Goal: Use online tool/utility: Utilize a website feature to perform a specific function

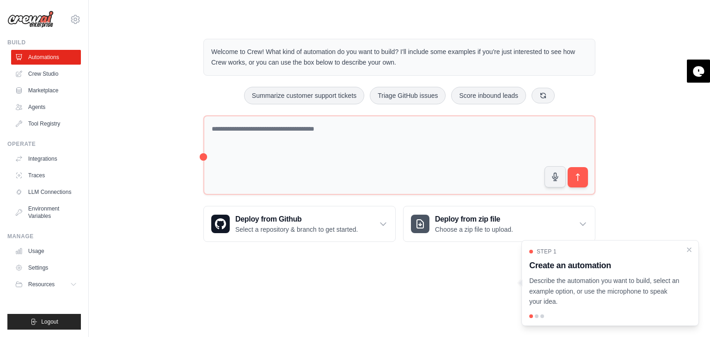
click at [645, 287] on p "Describe the automation you want to build, select an example option, or use the…" at bounding box center [604, 291] width 151 height 31
click at [536, 316] on div at bounding box center [537, 317] width 4 height 4
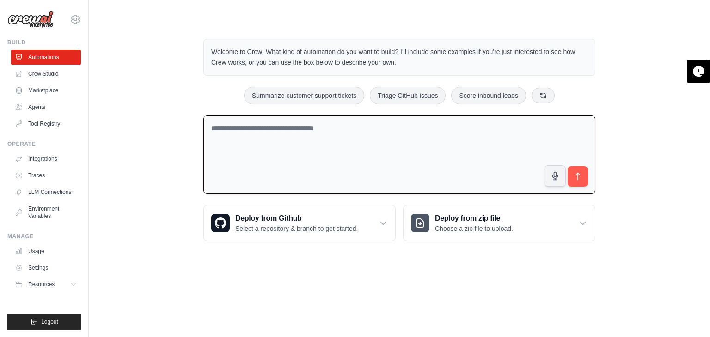
click at [283, 133] on textarea at bounding box center [399, 155] width 392 height 79
click at [275, 152] on textarea "**********" at bounding box center [399, 155] width 392 height 79
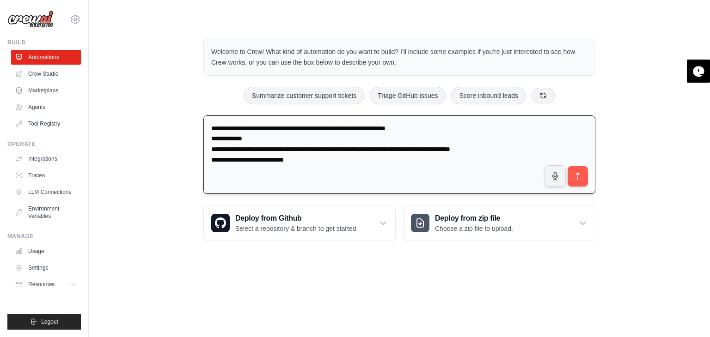
type textarea "**********"
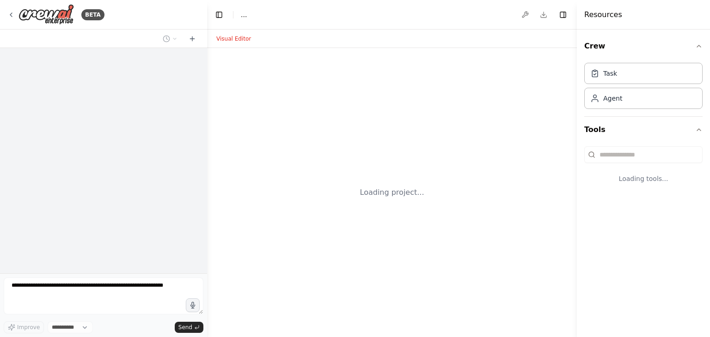
select select "****"
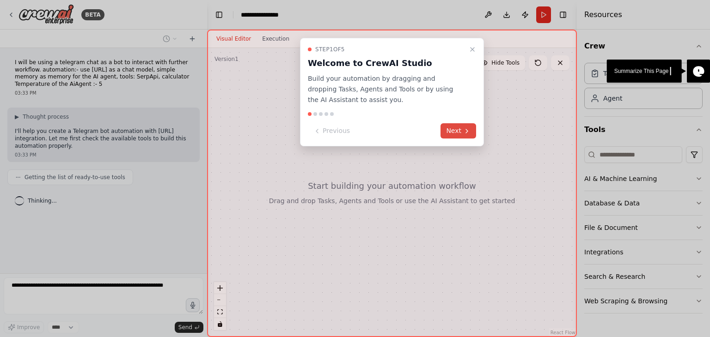
click at [461, 131] on button "Next" at bounding box center [459, 130] width 36 height 15
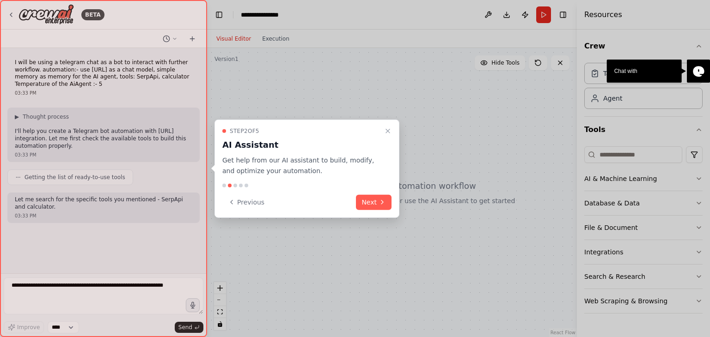
scroll to position [3, 0]
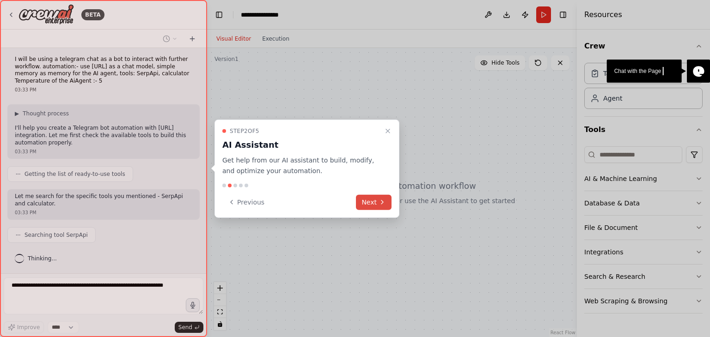
click at [374, 202] on button "Next" at bounding box center [374, 202] width 36 height 15
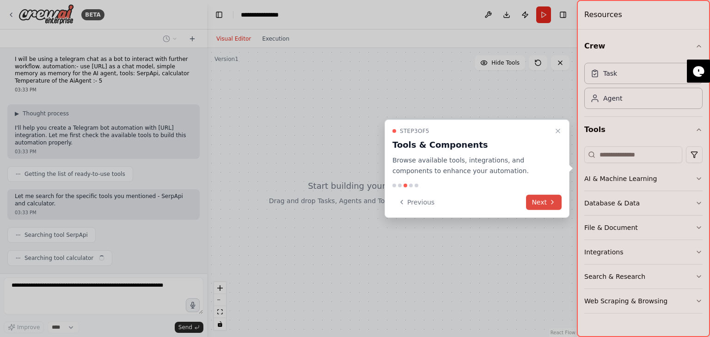
scroll to position [26, 0]
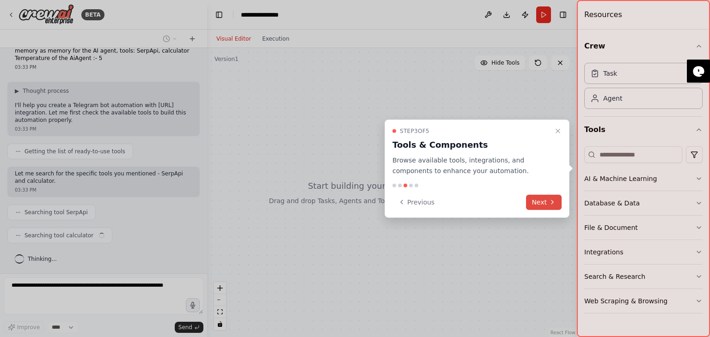
click at [549, 205] on icon at bounding box center [552, 202] width 7 height 7
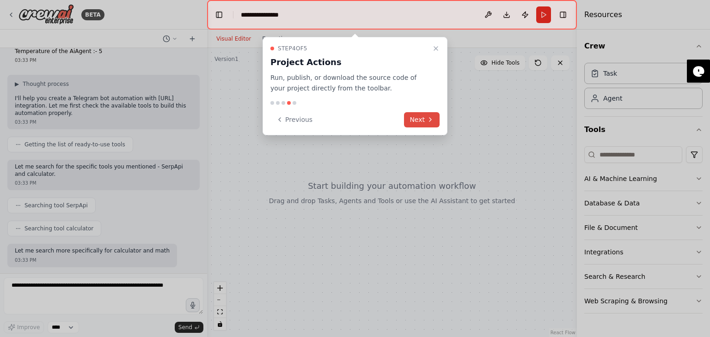
click at [424, 116] on button "Next" at bounding box center [422, 119] width 36 height 15
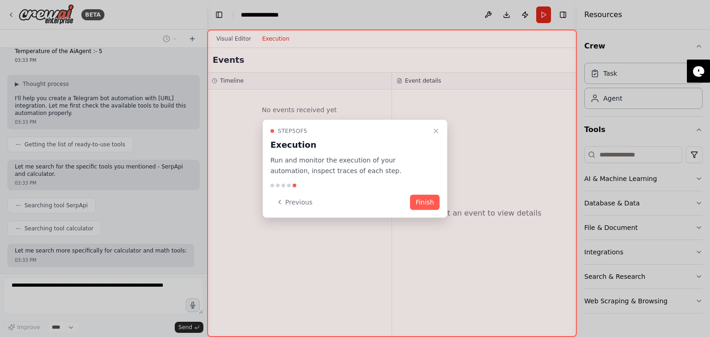
scroll to position [80, 0]
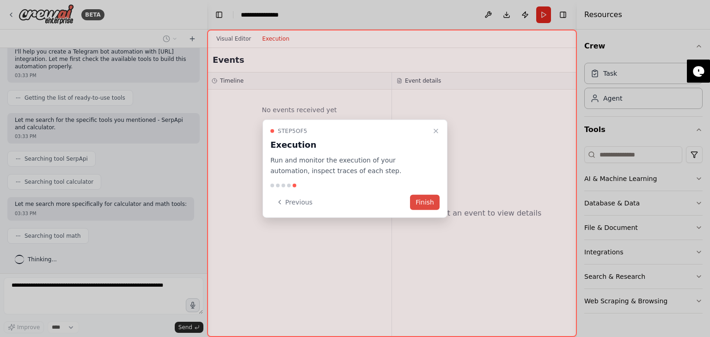
click at [427, 202] on button "Finish" at bounding box center [425, 202] width 30 height 15
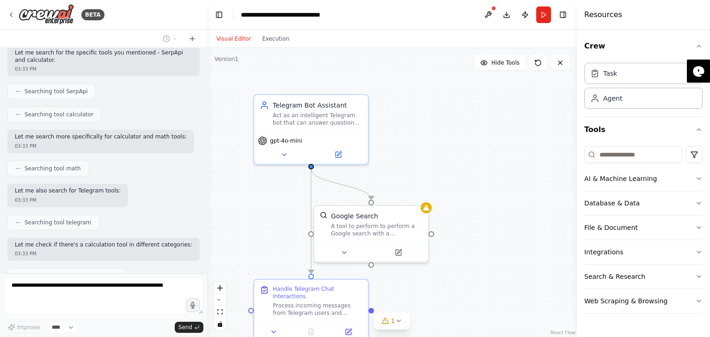
scroll to position [0, 0]
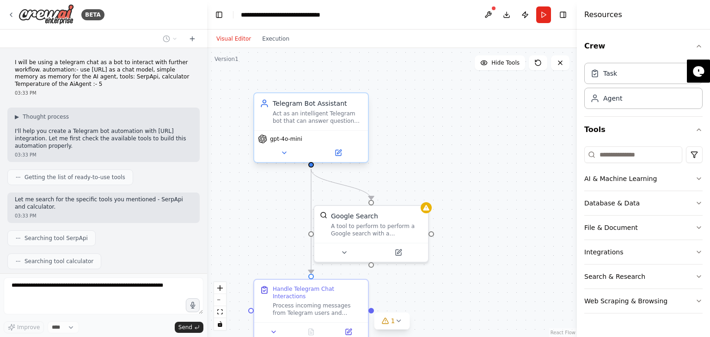
click at [300, 129] on div "Telegram Bot Assistant Act as an intelligent Telegram bot that can answer quest…" at bounding box center [311, 111] width 114 height 37
click at [286, 152] on icon at bounding box center [284, 152] width 7 height 7
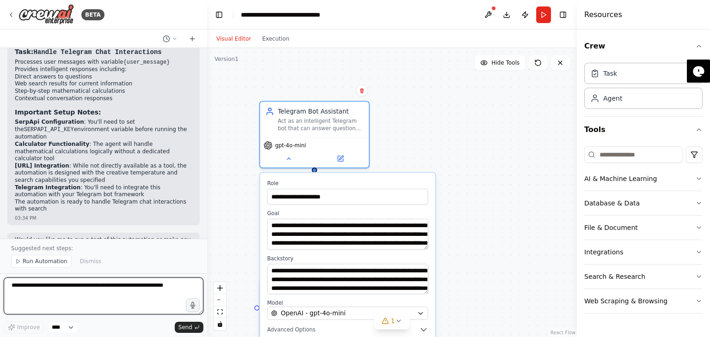
scroll to position [767, 0]
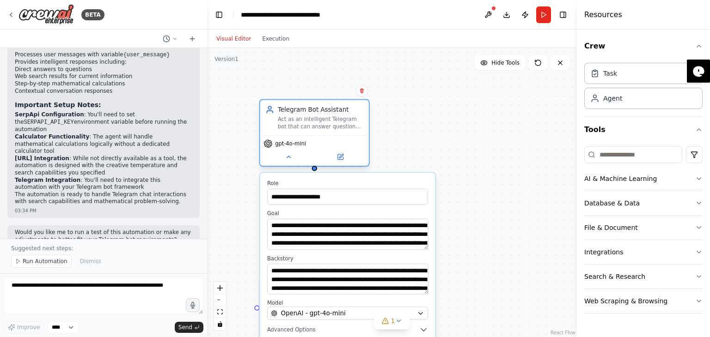
click at [300, 147] on div "gpt-4o-mini" at bounding box center [284, 144] width 43 height 9
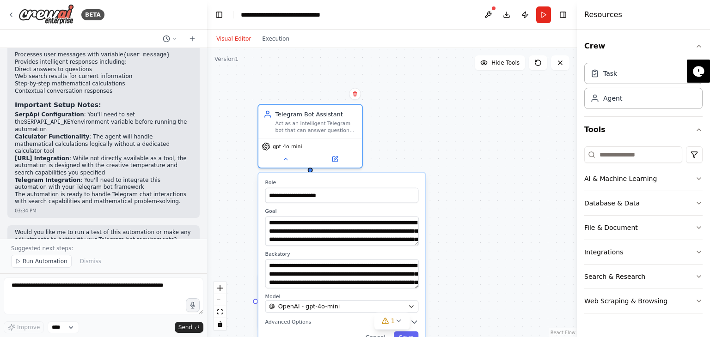
click at [356, 313] on div "**********" at bounding box center [341, 261] width 167 height 177
click at [409, 307] on icon "button" at bounding box center [411, 307] width 7 height 7
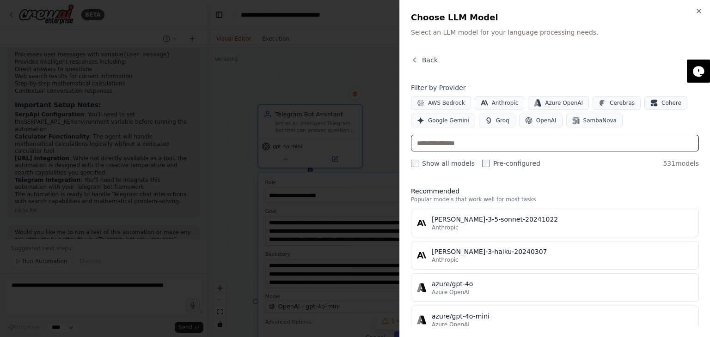
click at [459, 147] on input "text" at bounding box center [555, 143] width 288 height 17
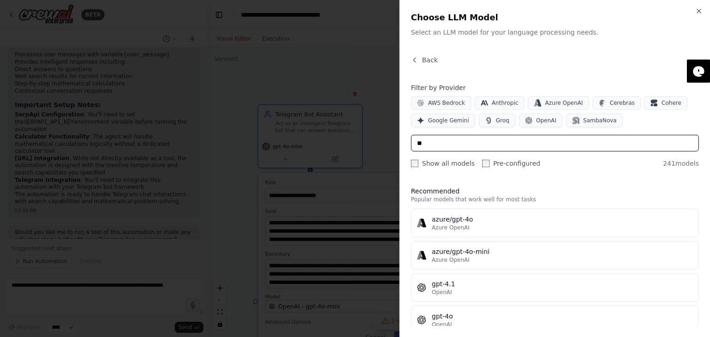
type input "*"
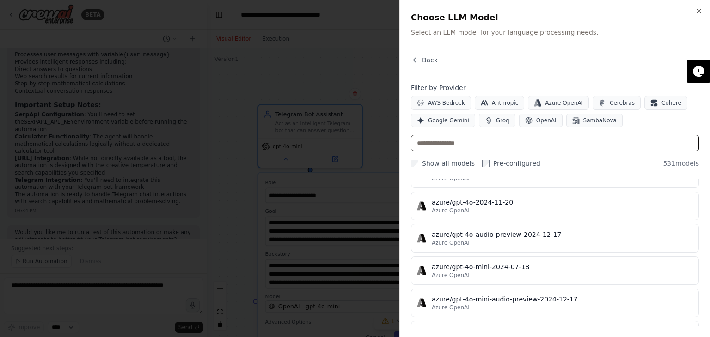
scroll to position [7721, 0]
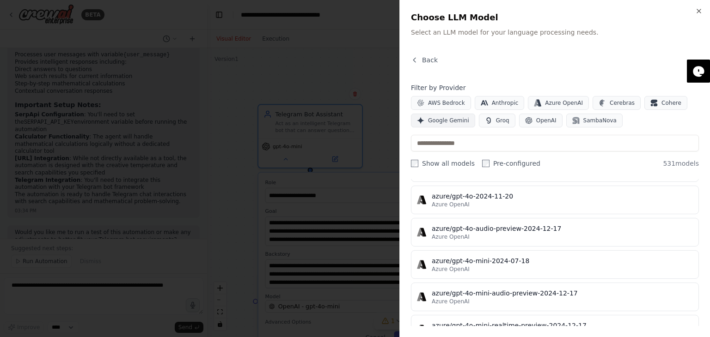
click at [454, 115] on button "Google Gemini" at bounding box center [443, 121] width 64 height 14
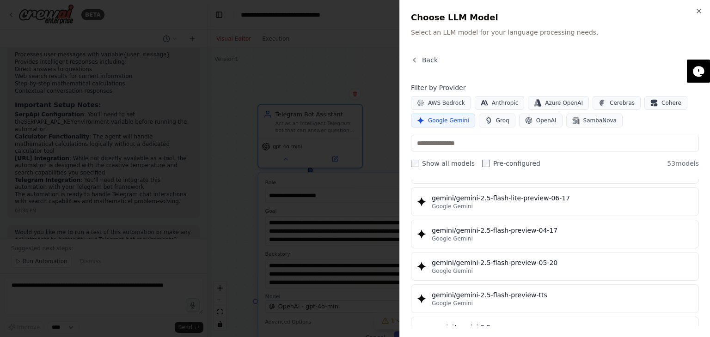
scroll to position [861, 0]
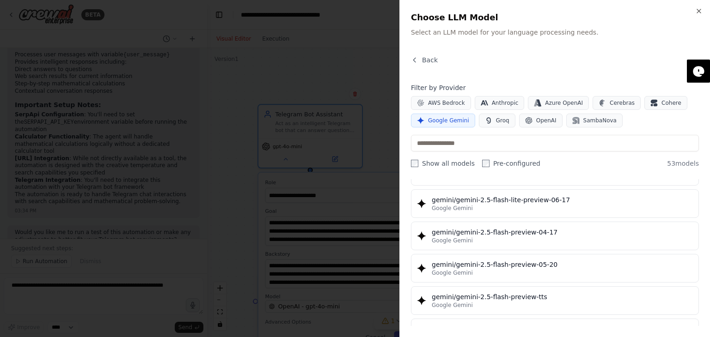
click at [477, 241] on button "gemini/gemini-2.5-flash-preview-04-17 Google Gemini" at bounding box center [555, 236] width 288 height 29
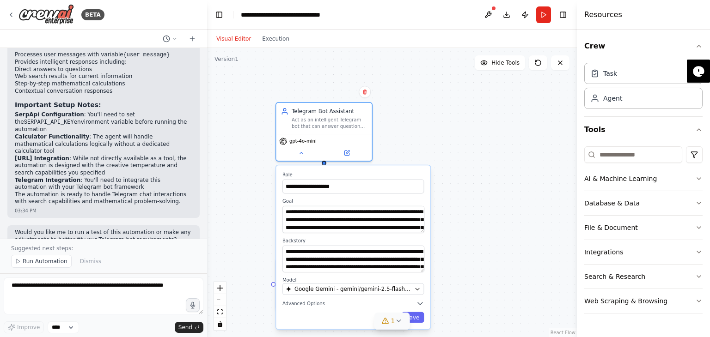
click at [394, 322] on span "1" at bounding box center [393, 321] width 4 height 9
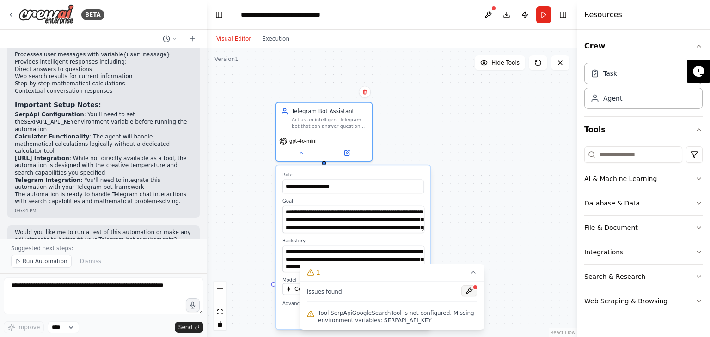
click at [470, 290] on button at bounding box center [469, 291] width 16 height 11
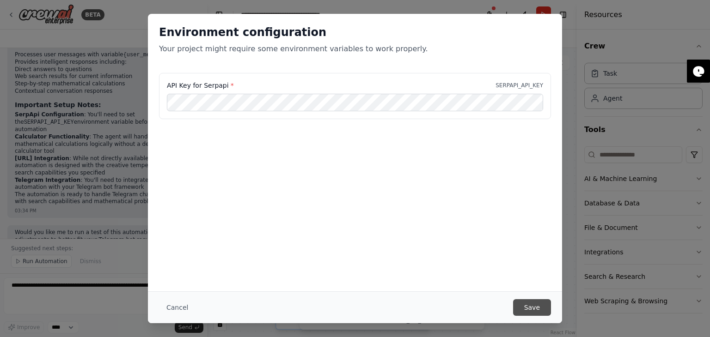
click at [539, 312] on button "Save" at bounding box center [532, 308] width 38 height 17
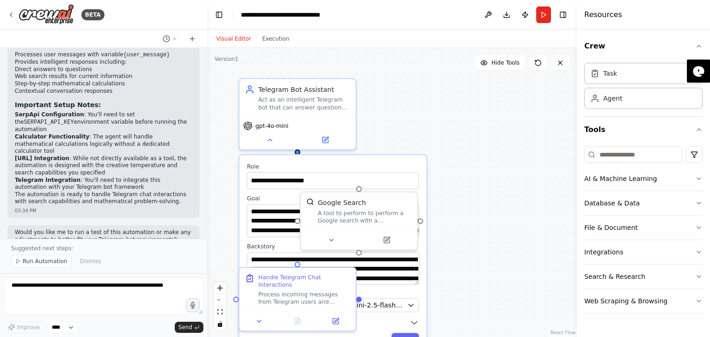
click at [441, 133] on div "**********" at bounding box center [392, 192] width 370 height 289
click at [299, 139] on button at bounding box center [326, 139] width 54 height 12
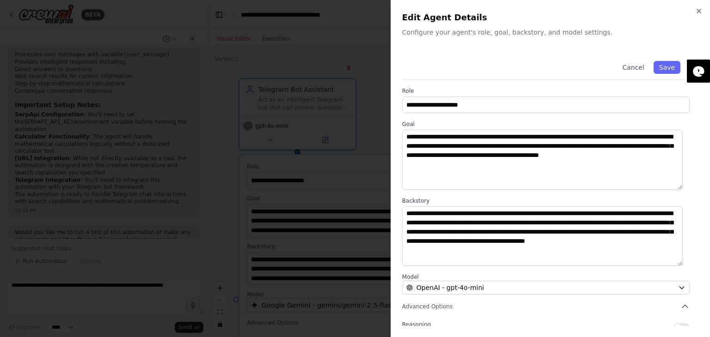
scroll to position [80, 0]
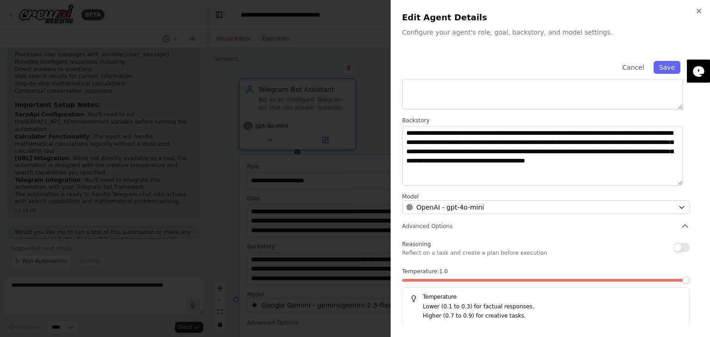
click at [690, 283] on span at bounding box center [685, 280] width 7 height 7
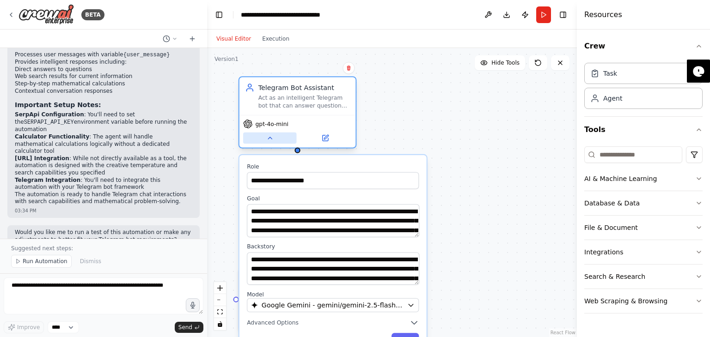
click at [269, 139] on icon at bounding box center [269, 138] width 7 height 7
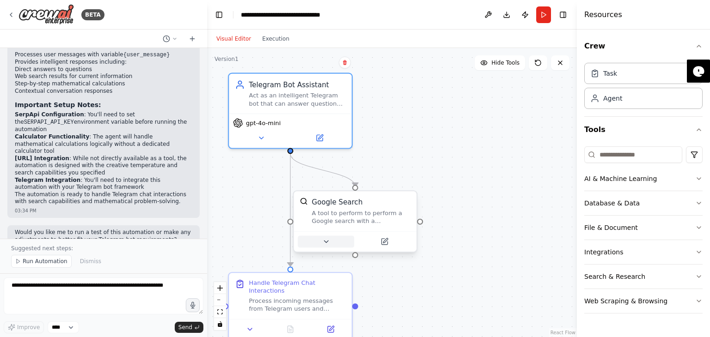
click at [330, 241] on icon at bounding box center [326, 242] width 8 height 8
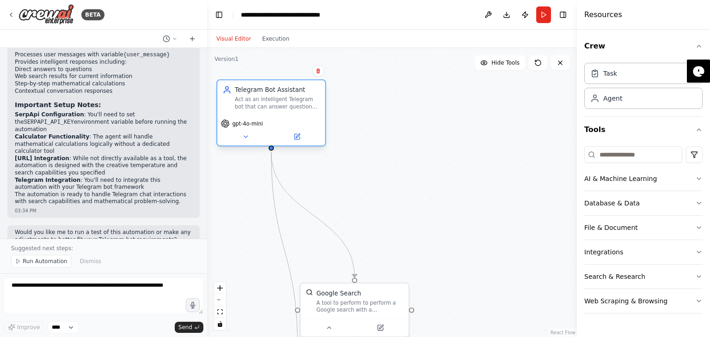
drag, startPoint x: 328, startPoint y: 127, endPoint x: 307, endPoint y: 95, distance: 38.3
click at [307, 95] on div "Telegram Bot Assistant Act as an intelligent Telegram bot that can answer quest…" at bounding box center [271, 97] width 108 height 35
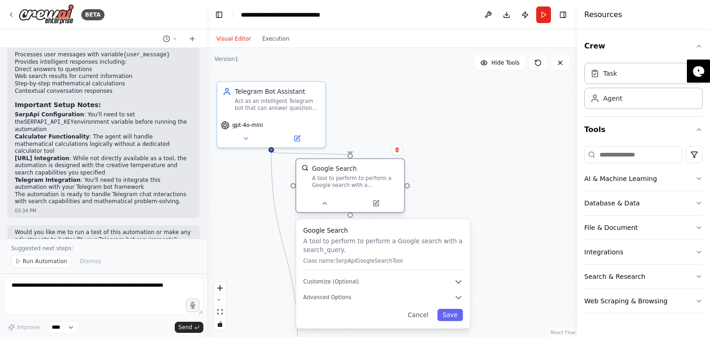
drag, startPoint x: 368, startPoint y: 299, endPoint x: 361, endPoint y: 161, distance: 137.5
click at [361, 161] on div "Google Search A tool to perform to perform a Google search with a search_query." at bounding box center [350, 176] width 108 height 35
click at [327, 211] on div at bounding box center [350, 203] width 108 height 18
click at [324, 204] on icon at bounding box center [325, 203] width 4 height 2
drag, startPoint x: 285, startPoint y: 262, endPoint x: 270, endPoint y: 218, distance: 46.9
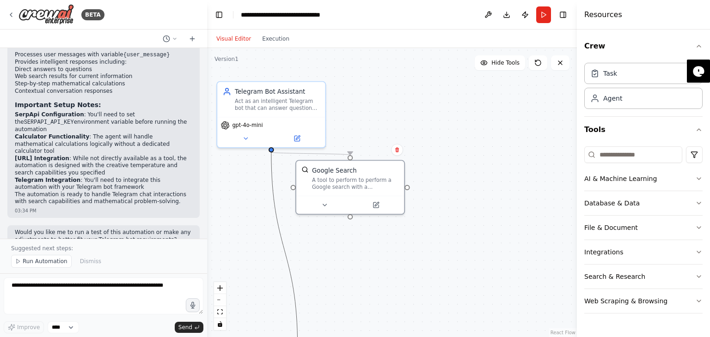
click at [270, 218] on div ".deletable-edge-delete-btn { width: 20px; height: 20px; border: 0px solid #ffff…" at bounding box center [392, 192] width 370 height 289
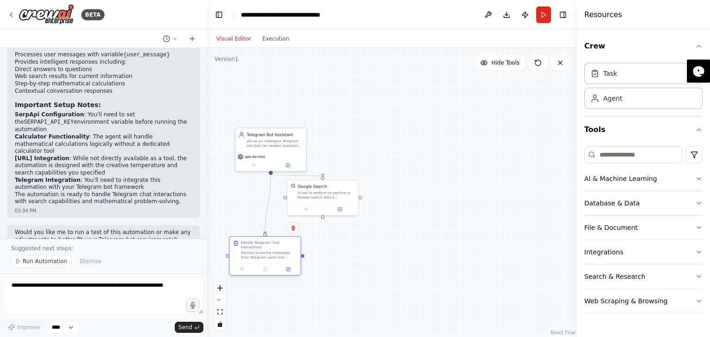
drag, startPoint x: 282, startPoint y: 324, endPoint x: 253, endPoint y: 243, distance: 86.7
click at [253, 243] on div "Handle Telegram Chat Interactions Process incoming messages from Telegram users…" at bounding box center [264, 250] width 71 height 27
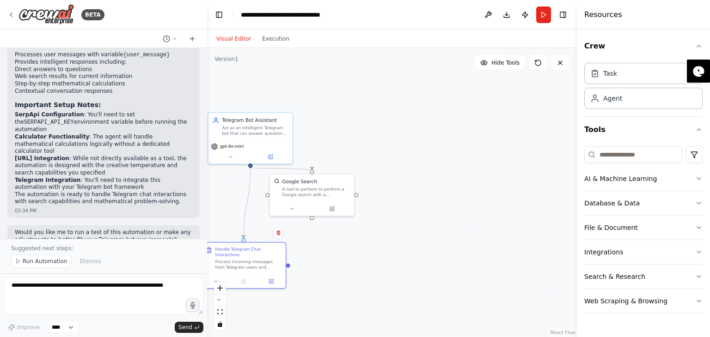
click at [357, 248] on div ".deletable-edge-delete-btn { width: 20px; height: 20px; border: 0px solid #ffff…" at bounding box center [392, 192] width 370 height 289
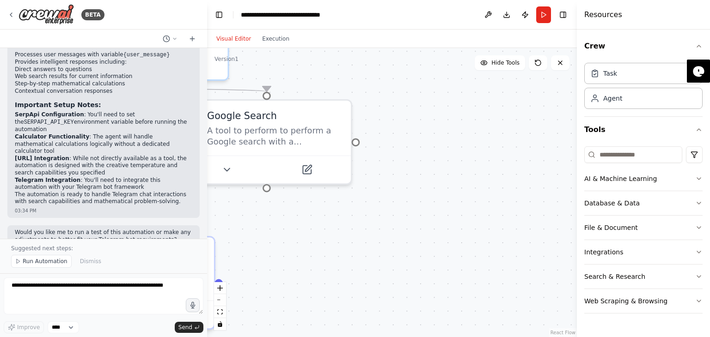
click at [357, 248] on div ".deletable-edge-delete-btn { width: 20px; height: 20px; border: 0px solid #ffff…" at bounding box center [392, 192] width 370 height 289
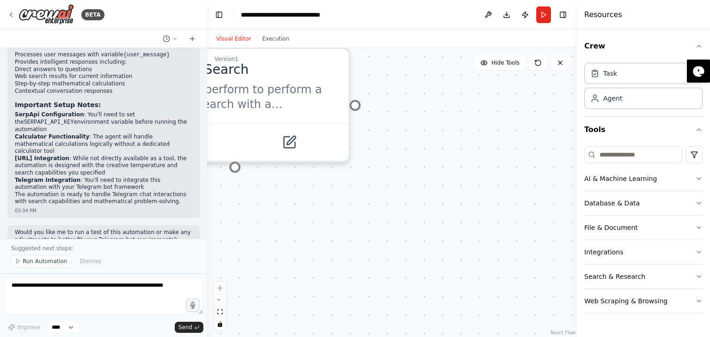
click at [357, 248] on div ".deletable-edge-delete-btn { width: 20px; height: 20px; border: 0px solid #ffff…" at bounding box center [392, 192] width 370 height 289
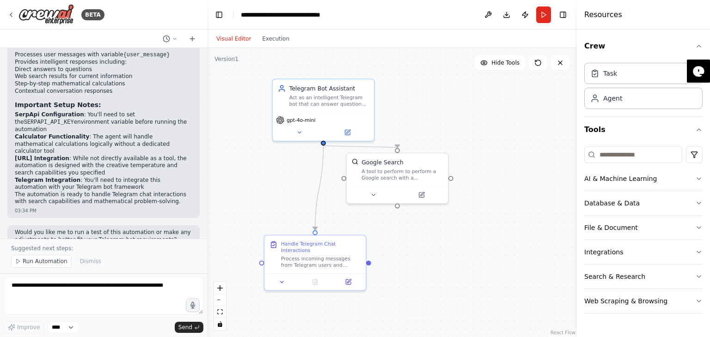
drag, startPoint x: 306, startPoint y: 266, endPoint x: 401, endPoint y: 258, distance: 96.0
click at [401, 258] on div ".deletable-edge-delete-btn { width: 20px; height: 20px; border: 0px solid #ffff…" at bounding box center [392, 192] width 370 height 289
click at [285, 275] on button at bounding box center [282, 279] width 28 height 10
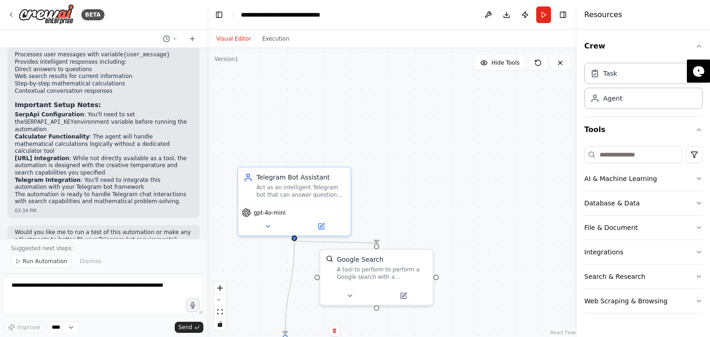
drag, startPoint x: 443, startPoint y: 250, endPoint x: 428, endPoint y: 359, distance: 109.7
click at [428, 337] on html "BETA I will be using a telegram chat as a bot to interact with further workflow…" at bounding box center [355, 168] width 710 height 337
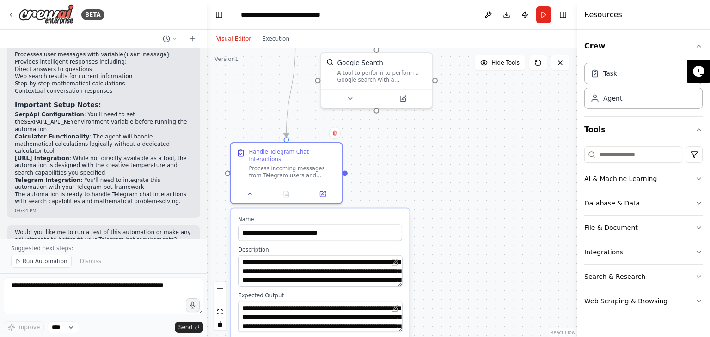
drag, startPoint x: 468, startPoint y: 309, endPoint x: 466, endPoint y: 112, distance: 196.9
click at [466, 112] on div ".deletable-edge-delete-btn { width: 20px; height: 20px; border: 0px solid #ffff…" at bounding box center [392, 192] width 370 height 289
click at [693, 177] on button "AI & Machine Learning" at bounding box center [643, 179] width 118 height 24
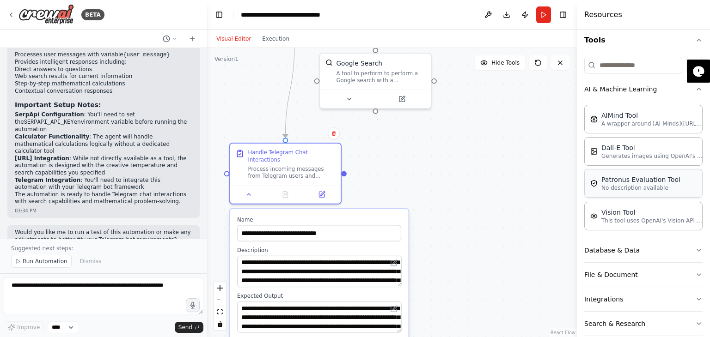
scroll to position [98, 0]
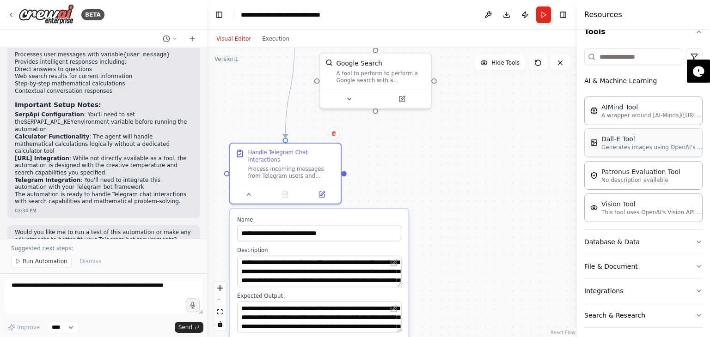
click at [629, 144] on p "Generates images using OpenAI's Dall-E model." at bounding box center [652, 147] width 102 height 7
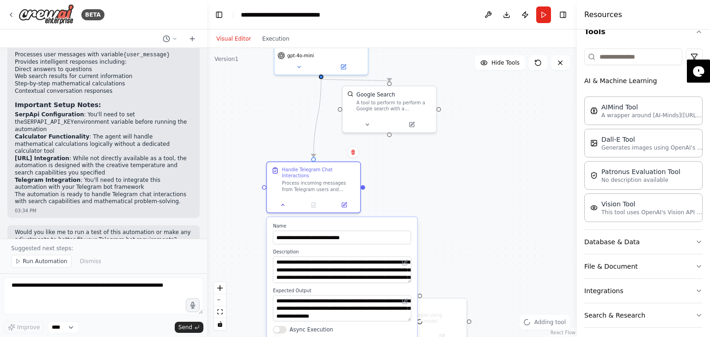
click at [464, 261] on div ".deletable-edge-delete-btn { width: 20px; height: 20px; border: 0px solid #ffff…" at bounding box center [392, 192] width 370 height 289
click at [284, 203] on icon at bounding box center [283, 203] width 3 height 1
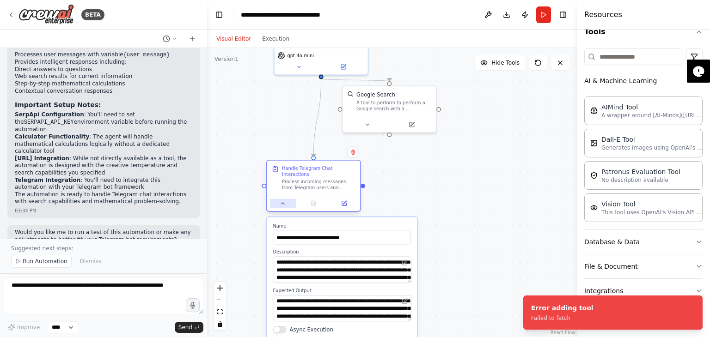
click at [282, 200] on button at bounding box center [283, 203] width 26 height 9
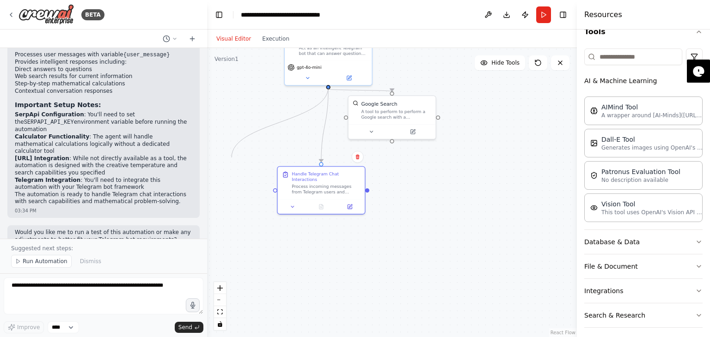
drag, startPoint x: 329, startPoint y: 87, endPoint x: 232, endPoint y: 158, distance: 120.1
click at [232, 158] on div ".deletable-edge-delete-btn { width: 20px; height: 20px; border: 0px solid #ffff…" at bounding box center [392, 192] width 370 height 289
drag, startPoint x: 306, startPoint y: 153, endPoint x: 245, endPoint y: 126, distance: 66.4
click at [245, 126] on div at bounding box center [257, 137] width 87 height 43
drag, startPoint x: 257, startPoint y: 114, endPoint x: 326, endPoint y: 85, distance: 75.2
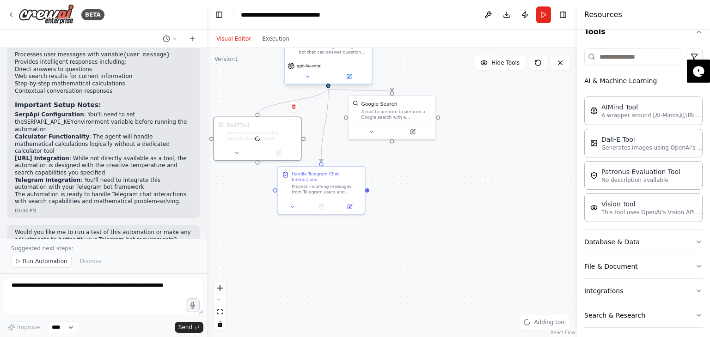
click at [326, 85] on div "Telegram Bot Assistant Act as an intelligent Telegram bot that can answer quest…" at bounding box center [411, 184] width 283 height 221
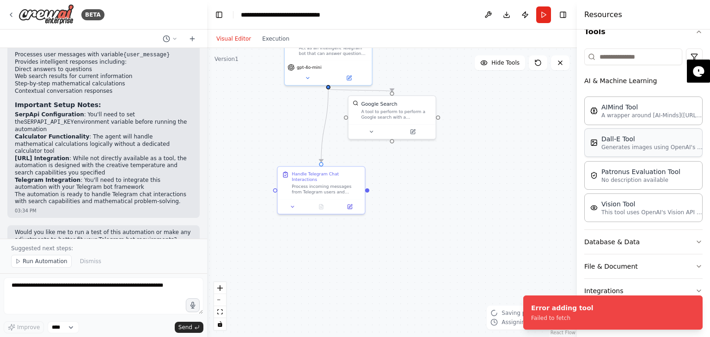
click at [621, 150] on div "Dall-E Tool Generates images using OpenAI's Dall-E model." at bounding box center [643, 143] width 118 height 29
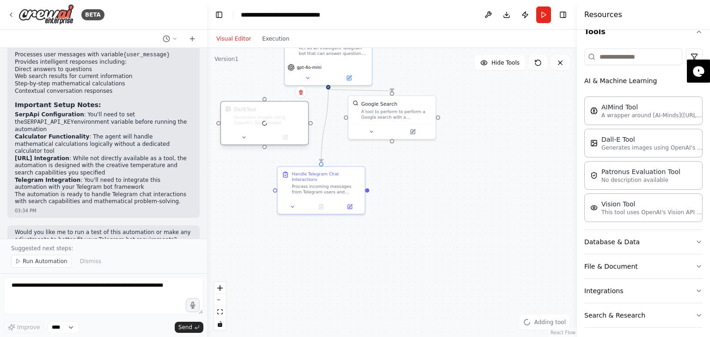
drag, startPoint x: 303, startPoint y: 155, endPoint x: 257, endPoint y: 115, distance: 61.2
click at [257, 115] on div at bounding box center [264, 123] width 87 height 43
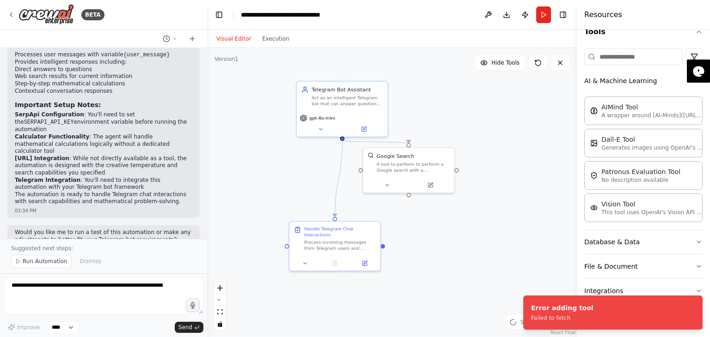
drag, startPoint x: 435, startPoint y: 195, endPoint x: 454, endPoint y: 248, distance: 56.7
click at [454, 248] on div ".deletable-edge-delete-btn { width: 20px; height: 20px; border: 0px solid #ffff…" at bounding box center [392, 192] width 370 height 289
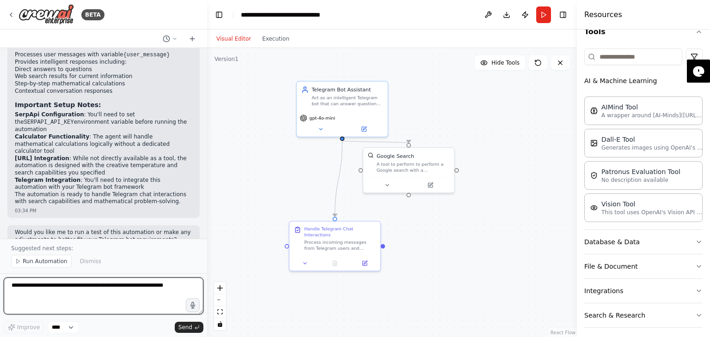
click at [161, 288] on textarea at bounding box center [104, 296] width 200 height 37
type textarea "**********"
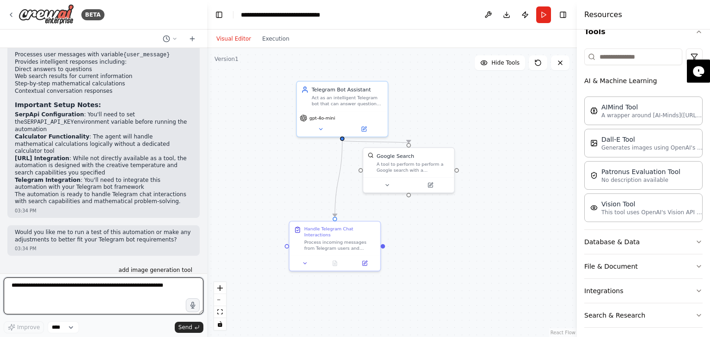
scroll to position [764, 0]
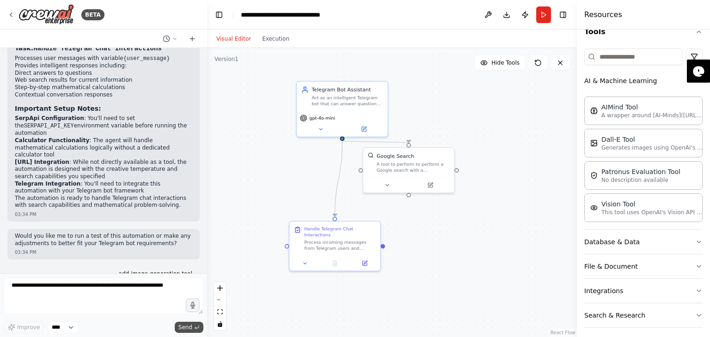
click at [187, 328] on span "Send" at bounding box center [185, 327] width 14 height 7
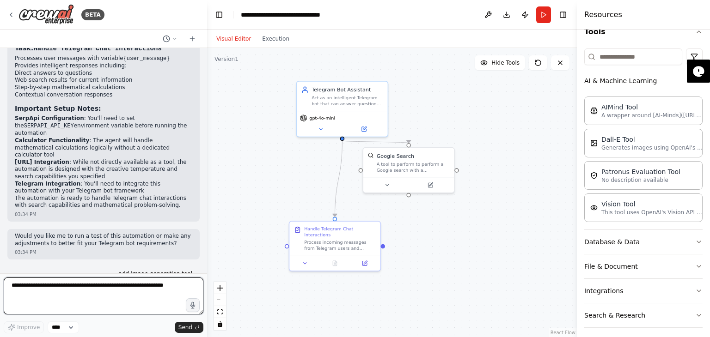
click at [114, 293] on textarea at bounding box center [104, 296] width 200 height 37
type textarea "**********"
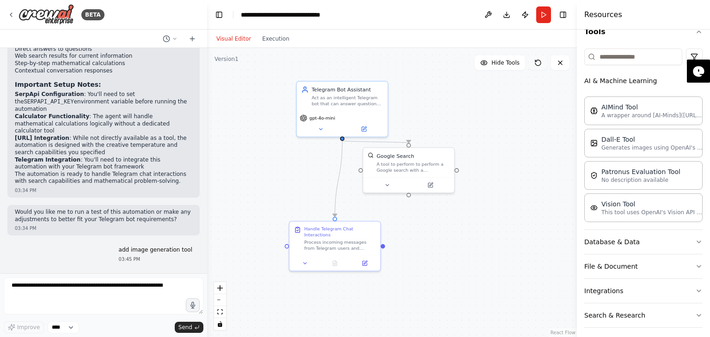
click at [539, 65] on icon at bounding box center [538, 63] width 6 height 6
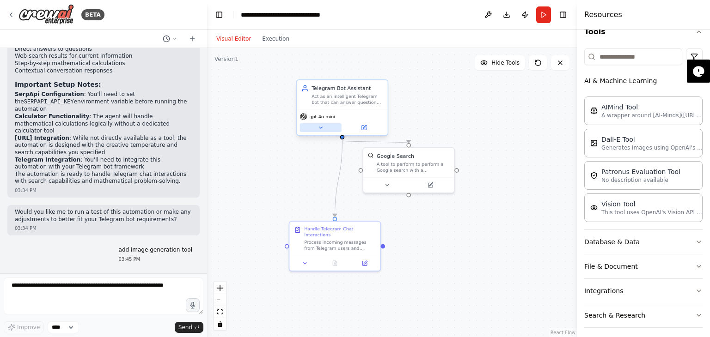
click at [320, 128] on icon at bounding box center [320, 127] width 3 height 1
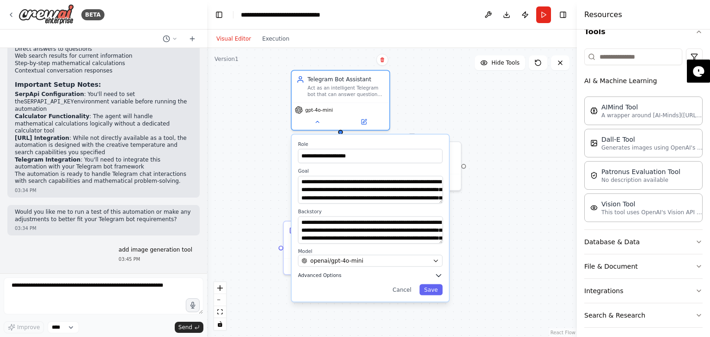
click at [320, 276] on span "Advanced Options" at bounding box center [319, 276] width 43 height 6
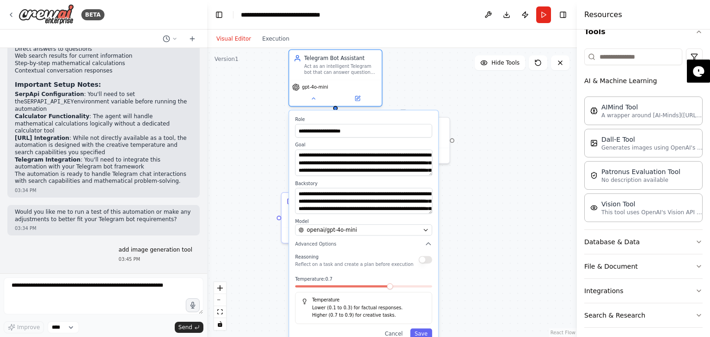
drag, startPoint x: 554, startPoint y: 270, endPoint x: 549, endPoint y: 238, distance: 33.2
click at [549, 238] on div "**********" at bounding box center [392, 192] width 370 height 289
click at [257, 144] on div "**********" at bounding box center [392, 192] width 370 height 289
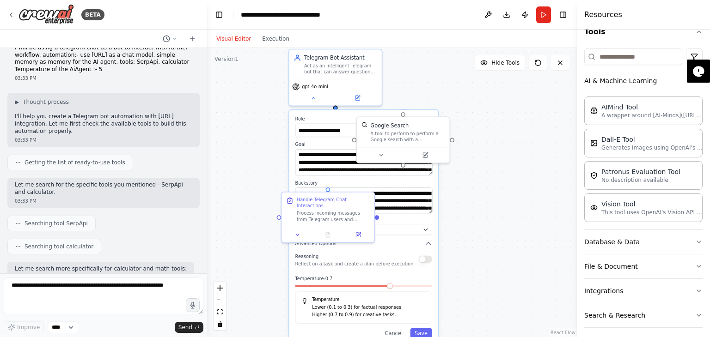
scroll to position [0, 0]
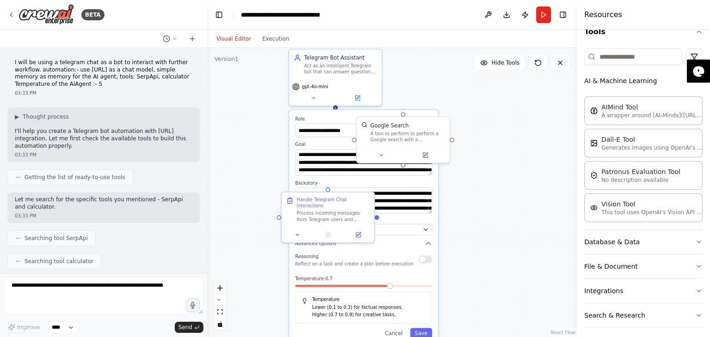
click at [67, 176] on span "Getting the list of ready-to-use tools" at bounding box center [74, 177] width 101 height 7
click at [544, 14] on button "Run" at bounding box center [543, 14] width 15 height 17
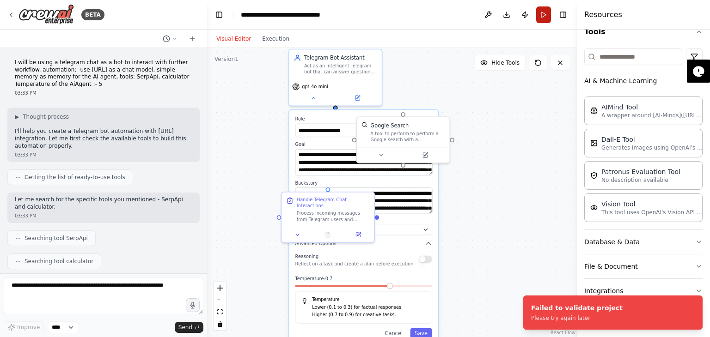
click at [544, 14] on button "Run" at bounding box center [543, 14] width 15 height 17
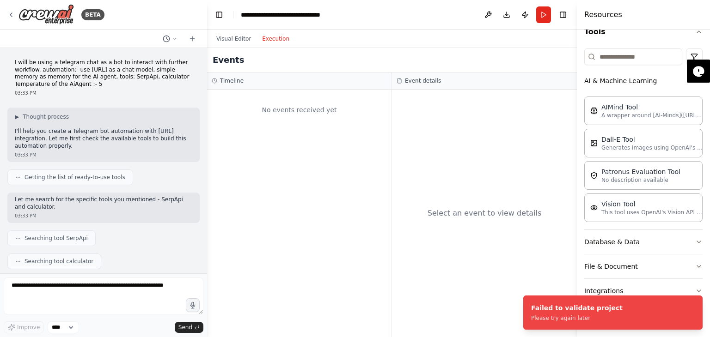
click at [270, 37] on button "Execution" at bounding box center [276, 38] width 38 height 11
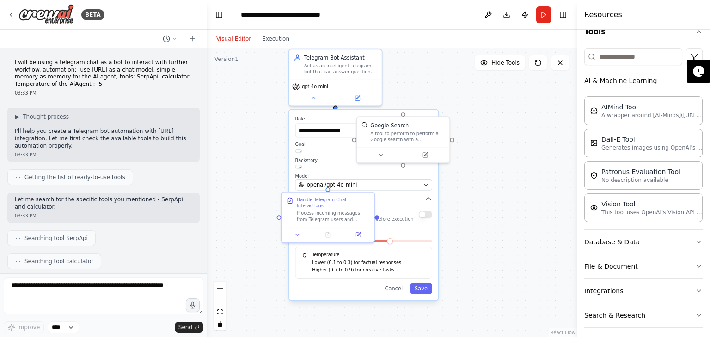
click at [236, 36] on button "Visual Editor" at bounding box center [234, 38] width 46 height 11
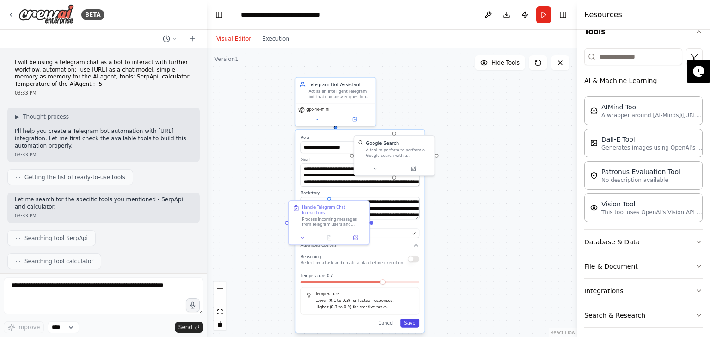
click at [409, 321] on button "Save" at bounding box center [409, 323] width 19 height 9
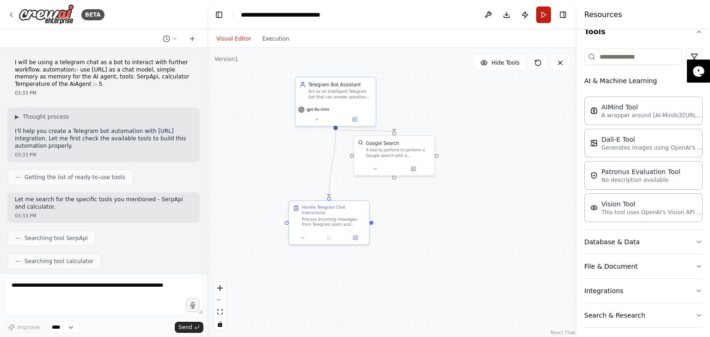
click at [543, 14] on button "Run" at bounding box center [543, 14] width 15 height 17
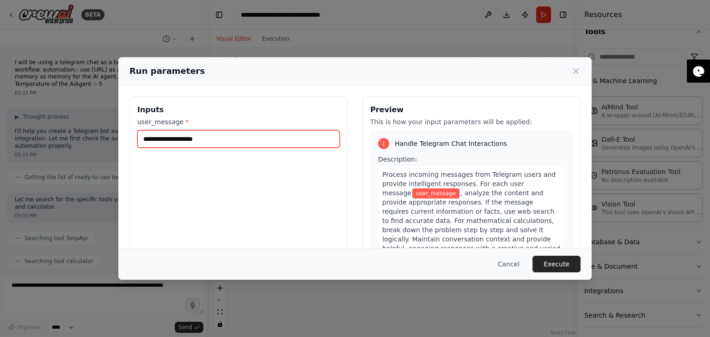
click at [257, 145] on input "user_message *" at bounding box center [238, 139] width 202 height 18
type input "*****"
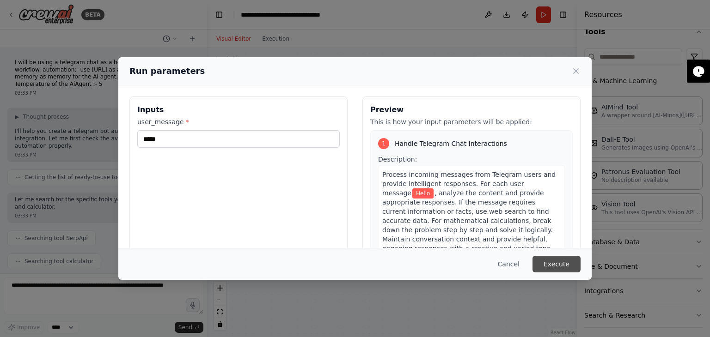
click at [570, 258] on button "Execute" at bounding box center [556, 264] width 48 height 17
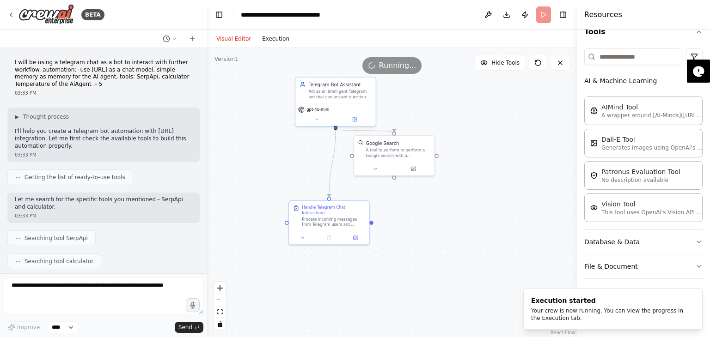
click at [273, 38] on button "Execution" at bounding box center [276, 38] width 38 height 11
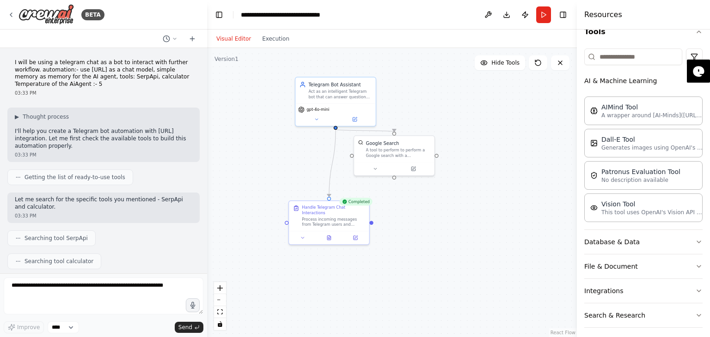
click at [237, 37] on button "Visual Editor" at bounding box center [234, 38] width 46 height 11
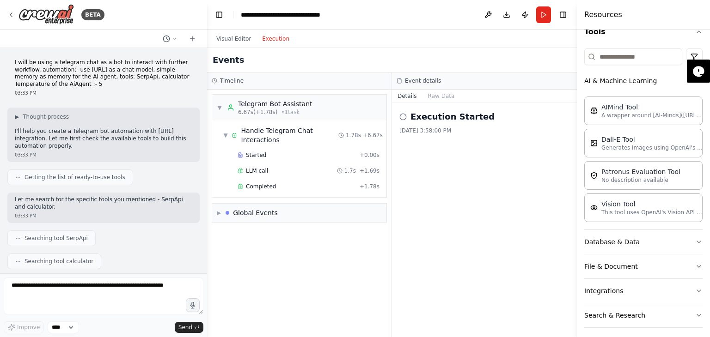
click at [277, 39] on button "Execution" at bounding box center [276, 38] width 38 height 11
click at [444, 98] on button "Raw Data" at bounding box center [441, 96] width 38 height 13
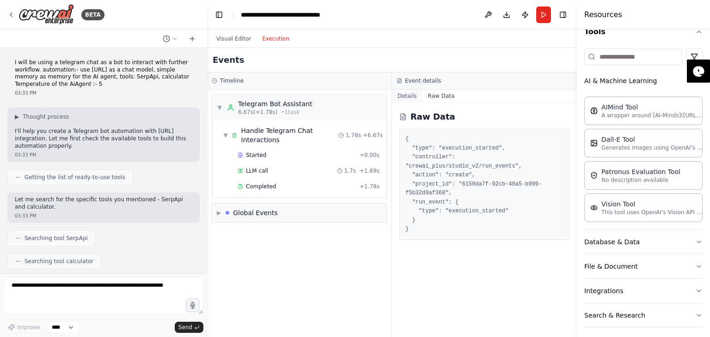
click at [410, 99] on button "Details" at bounding box center [407, 96] width 31 height 13
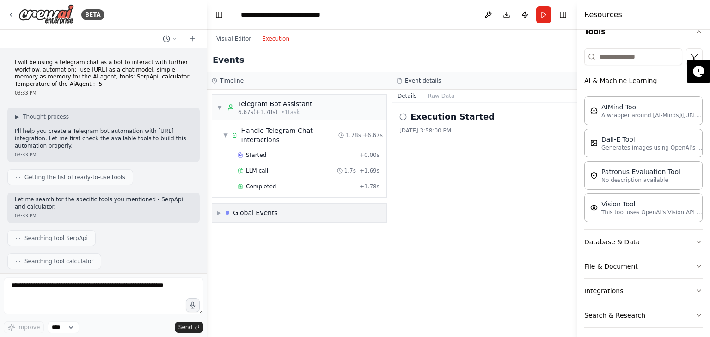
click at [302, 204] on div "▶ Global Events" at bounding box center [299, 213] width 174 height 18
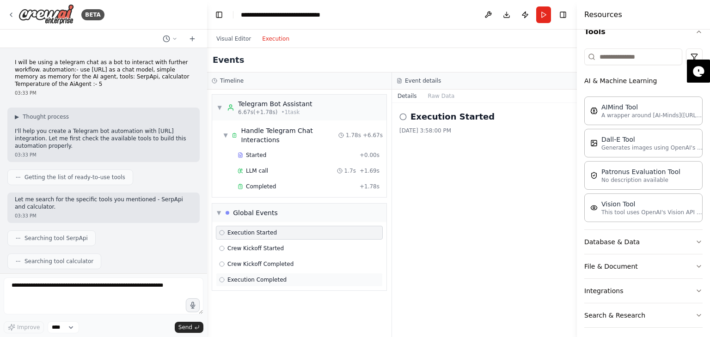
click at [294, 276] on div "Execution Completed" at bounding box center [299, 279] width 160 height 7
click at [282, 105] on div "Telegram Bot Assistant" at bounding box center [275, 103] width 74 height 9
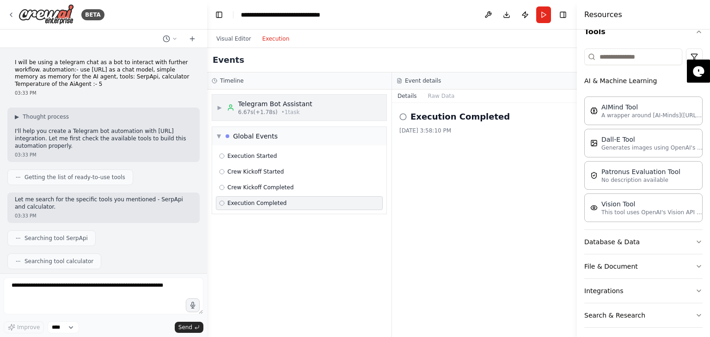
click at [282, 105] on div "Telegram Bot Assistant" at bounding box center [275, 103] width 74 height 9
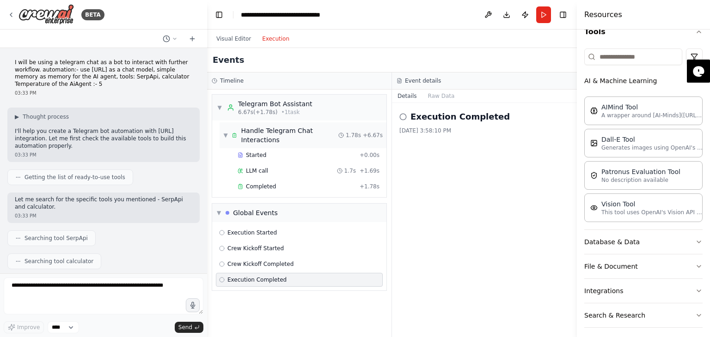
click at [270, 132] on div "Handle Telegram Chat Interactions" at bounding box center [289, 135] width 97 height 18
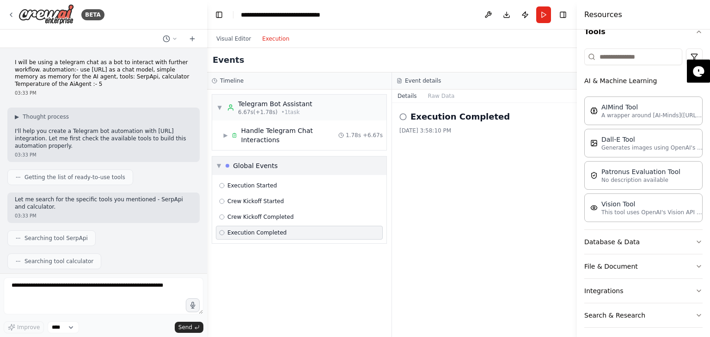
click at [266, 161] on div "Global Events" at bounding box center [255, 165] width 45 height 9
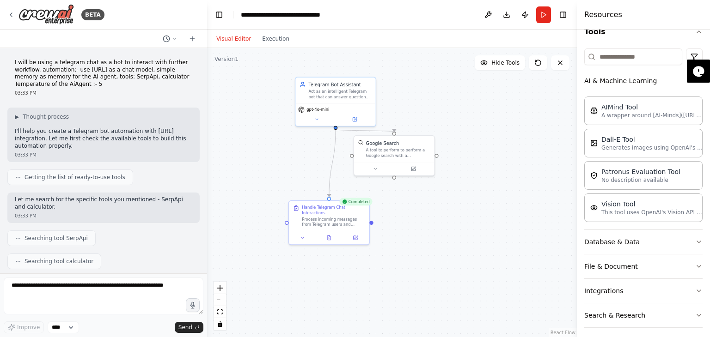
click at [236, 36] on button "Visual Editor" at bounding box center [234, 38] width 46 height 11
click at [397, 153] on div "A tool to perform to perform a Google search with a search_query." at bounding box center [398, 152] width 65 height 11
click at [500, 63] on span "Hide Tools" at bounding box center [505, 62] width 28 height 7
click at [500, 63] on span "Show Tools" at bounding box center [504, 62] width 31 height 7
